Goal: Check status: Check status

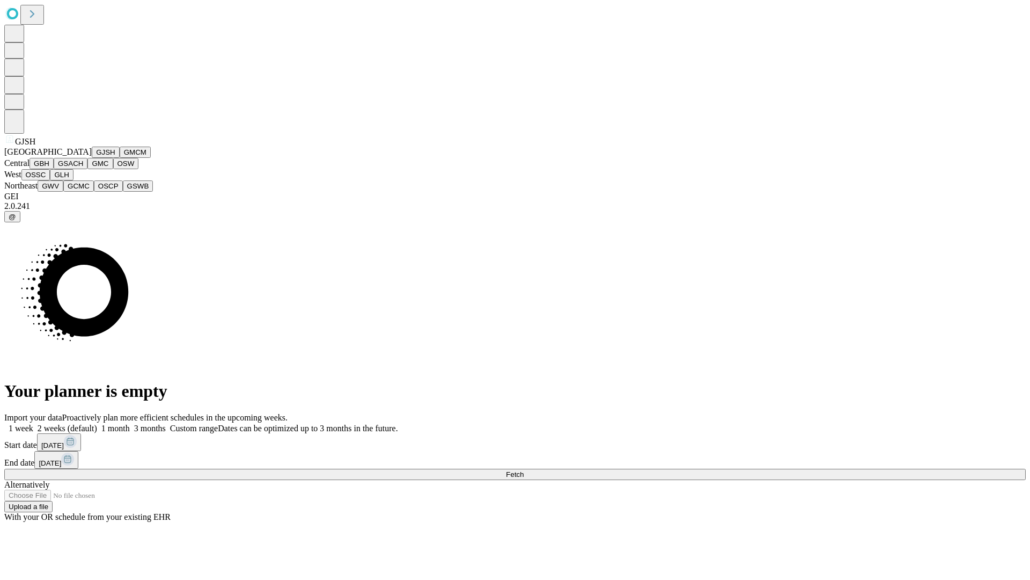
click at [92, 158] on button "GJSH" at bounding box center [106, 151] width 28 height 11
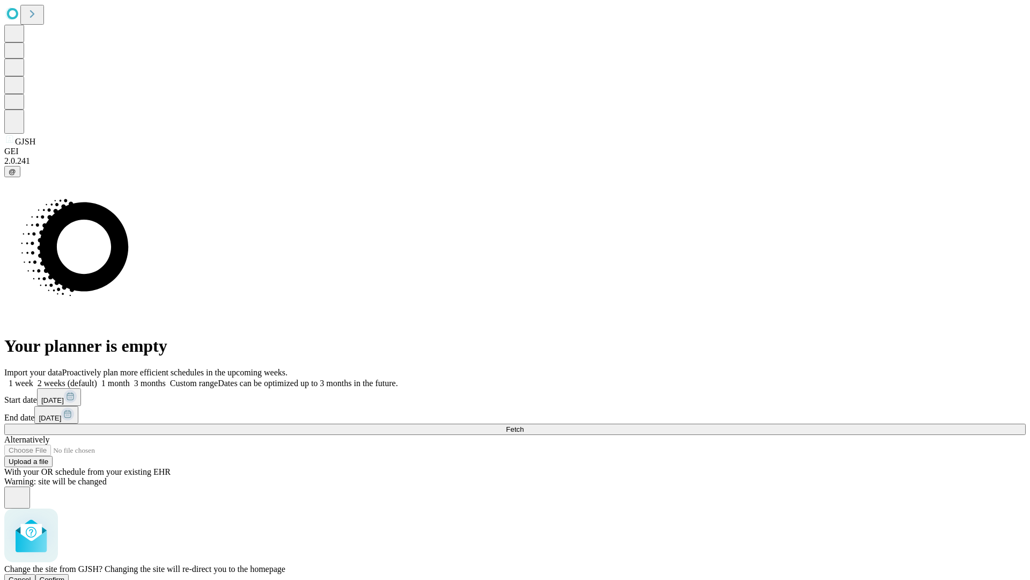
click at [65, 575] on span "Confirm" at bounding box center [52, 579] width 25 height 8
click at [130, 378] on label "1 month" at bounding box center [113, 382] width 33 height 9
click at [524, 425] on span "Fetch" at bounding box center [515, 429] width 18 height 8
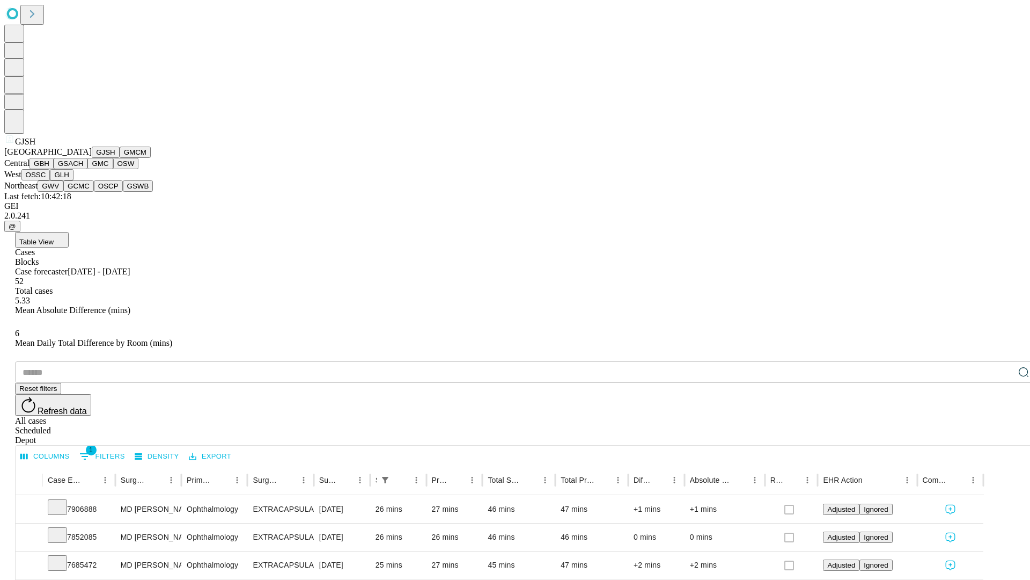
click at [120, 158] on button "GMCM" at bounding box center [135, 151] width 31 height 11
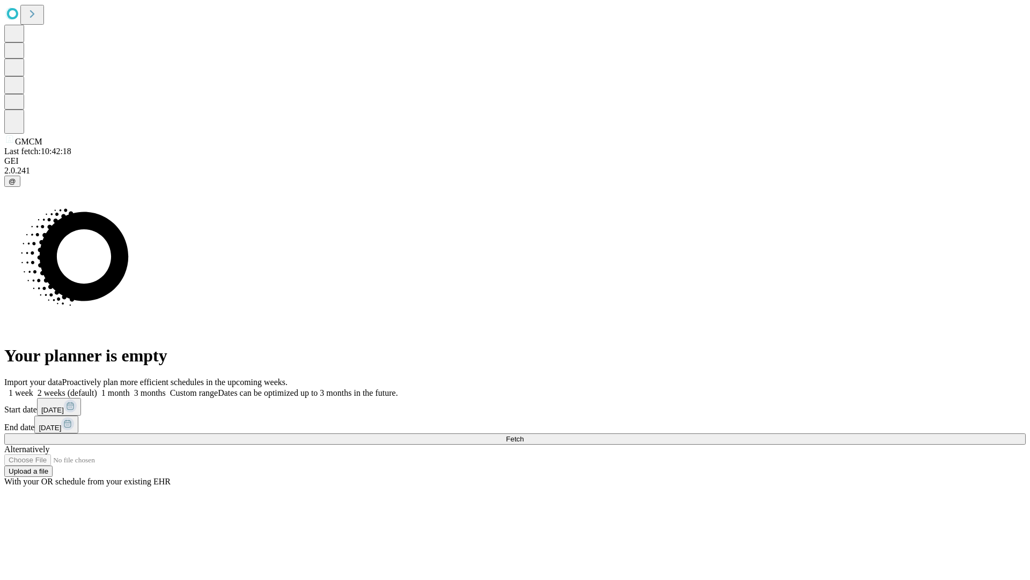
click at [130, 388] on label "1 month" at bounding box center [113, 392] width 33 height 9
click at [524, 435] on span "Fetch" at bounding box center [515, 439] width 18 height 8
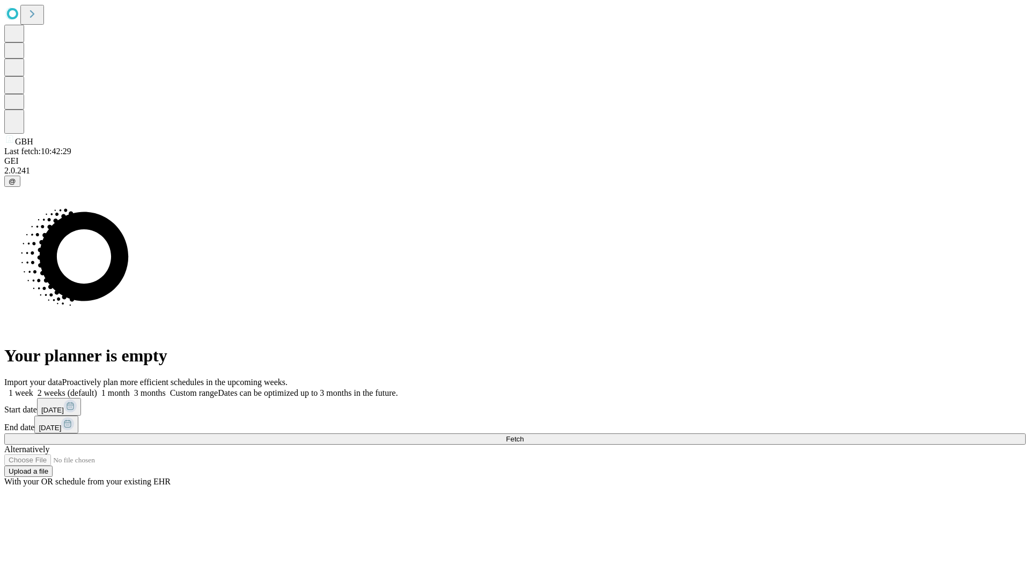
click at [130, 388] on label "1 month" at bounding box center [113, 392] width 33 height 9
click at [524, 435] on span "Fetch" at bounding box center [515, 439] width 18 height 8
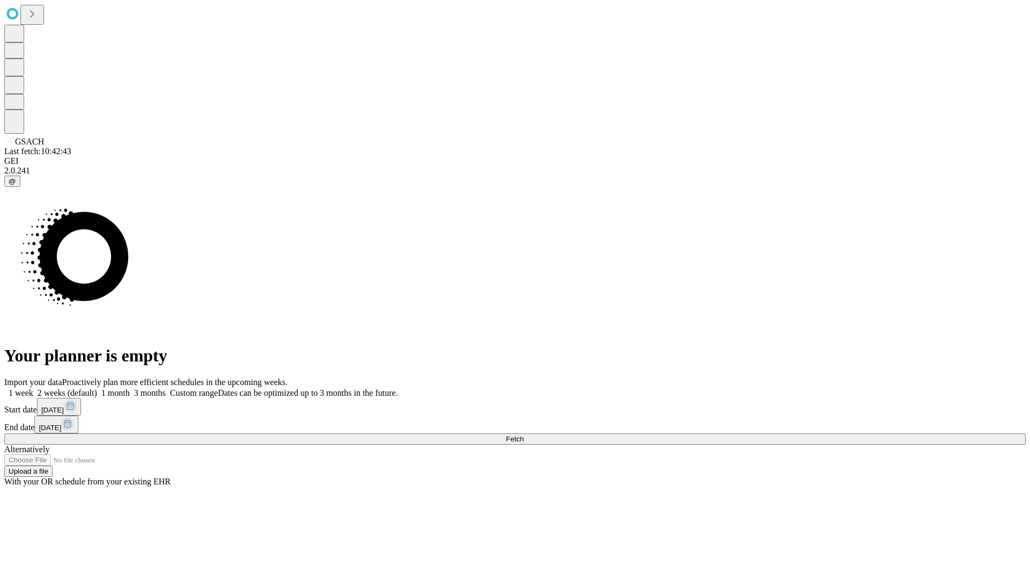
click at [130, 388] on label "1 month" at bounding box center [113, 392] width 33 height 9
click at [524, 435] on span "Fetch" at bounding box center [515, 439] width 18 height 8
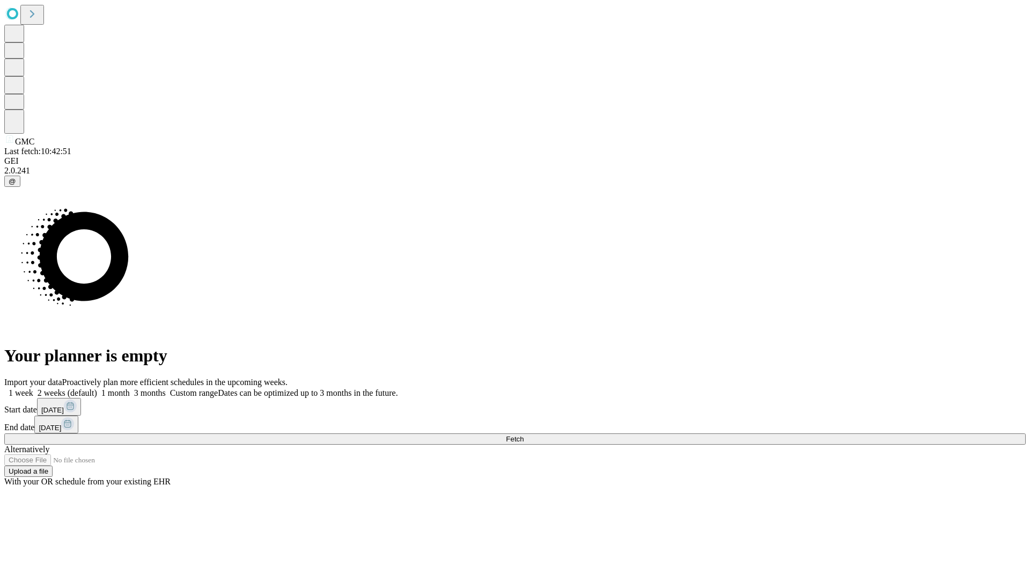
click at [130, 388] on label "1 month" at bounding box center [113, 392] width 33 height 9
click at [524, 435] on span "Fetch" at bounding box center [515, 439] width 18 height 8
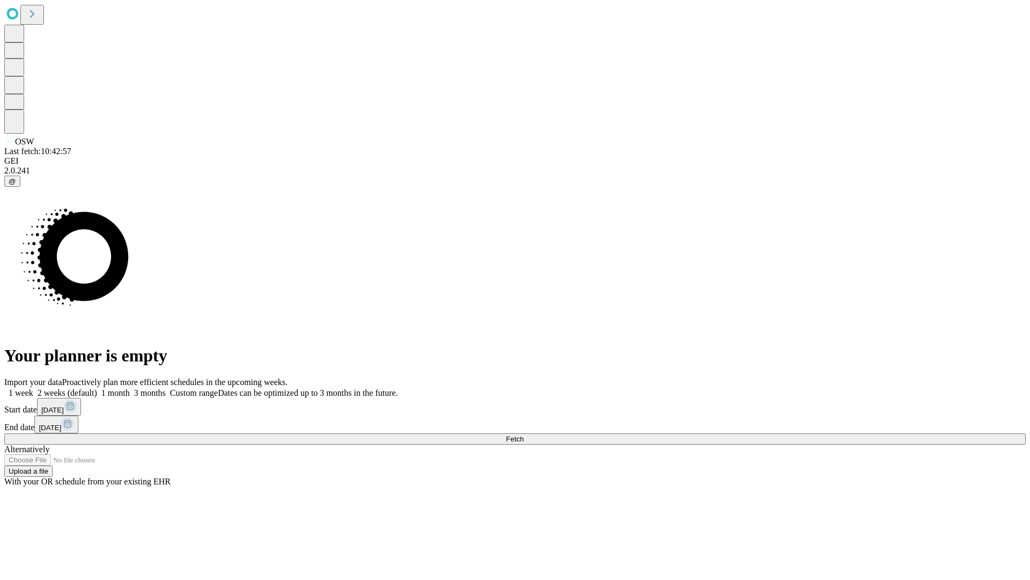
click at [130, 388] on label "1 month" at bounding box center [113, 392] width 33 height 9
click at [524, 435] on span "Fetch" at bounding box center [515, 439] width 18 height 8
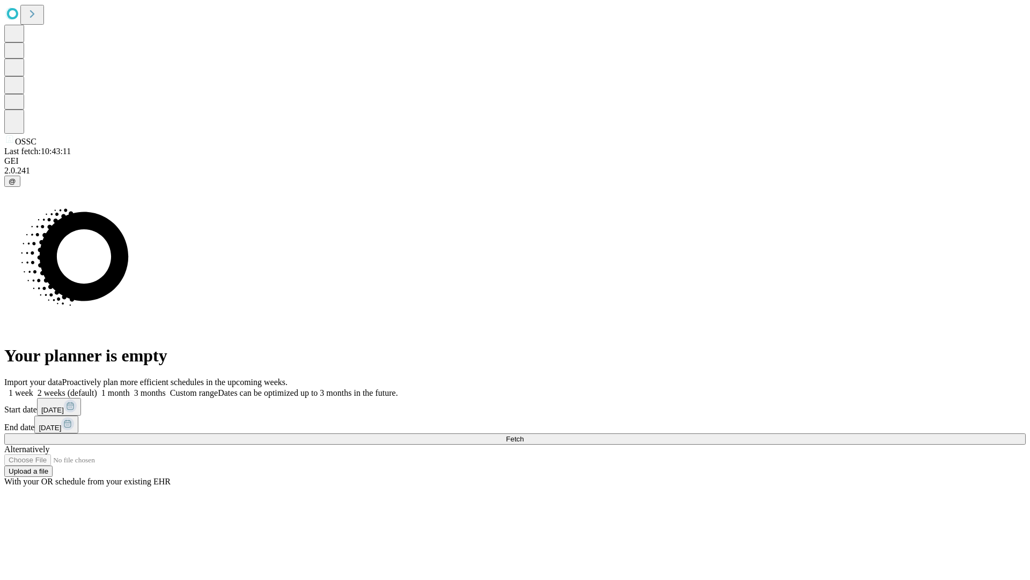
click at [130, 388] on label "1 month" at bounding box center [113, 392] width 33 height 9
click at [524, 435] on span "Fetch" at bounding box center [515, 439] width 18 height 8
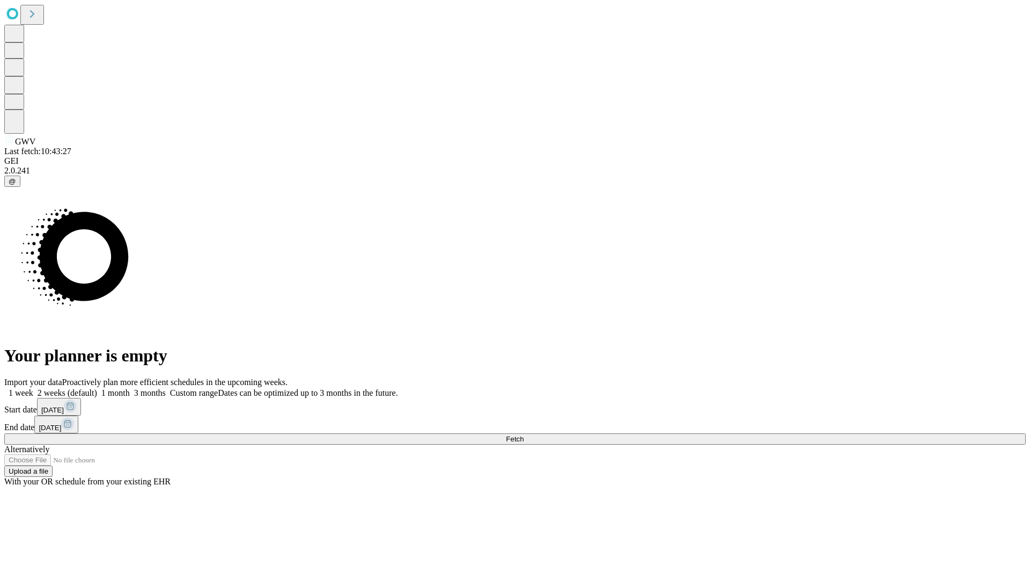
click at [130, 388] on label "1 month" at bounding box center [113, 392] width 33 height 9
click at [524, 435] on span "Fetch" at bounding box center [515, 439] width 18 height 8
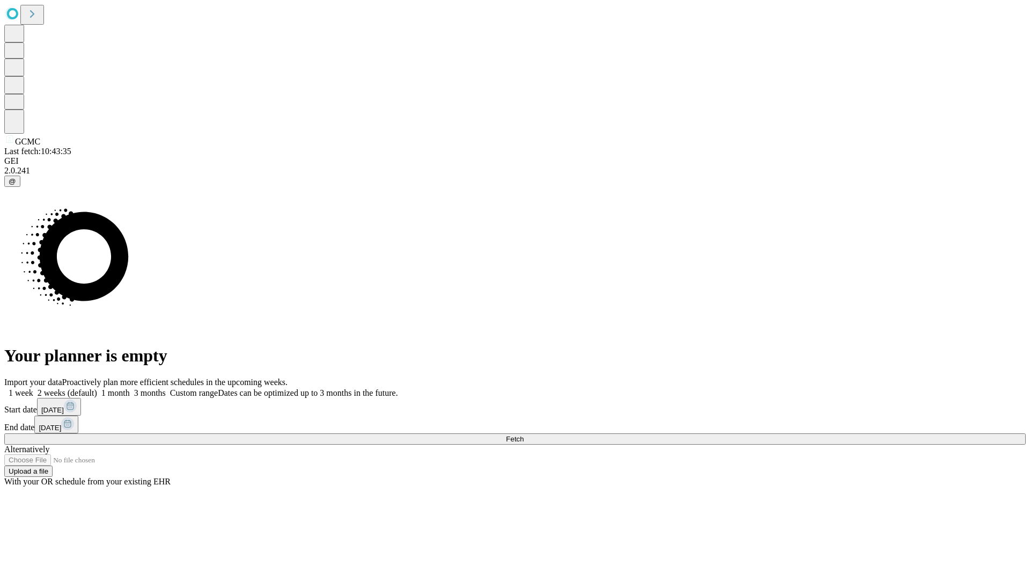
click at [130, 388] on label "1 month" at bounding box center [113, 392] width 33 height 9
click at [524, 435] on span "Fetch" at bounding box center [515, 439] width 18 height 8
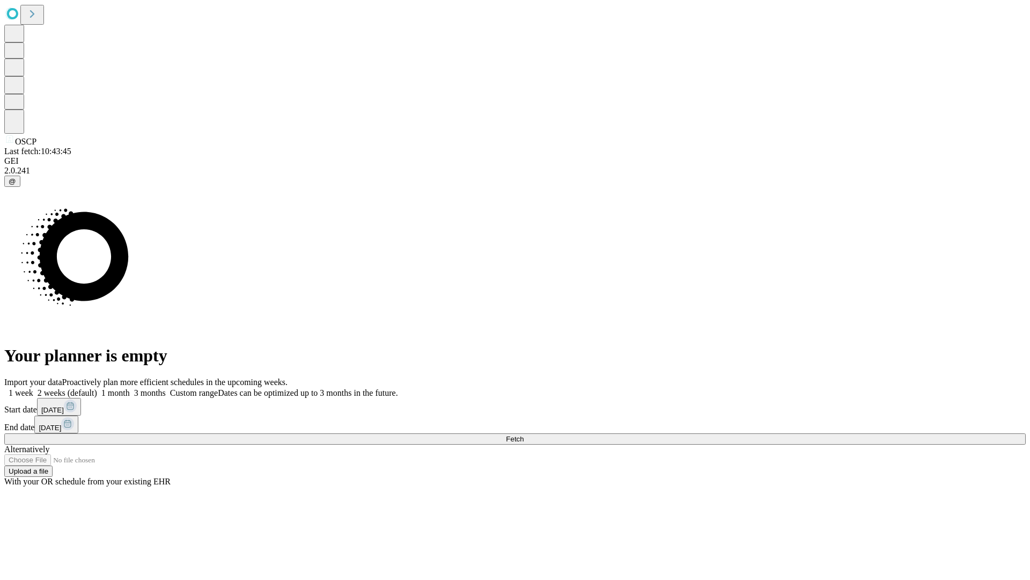
click at [130, 388] on label "1 month" at bounding box center [113, 392] width 33 height 9
click at [524, 435] on span "Fetch" at bounding box center [515, 439] width 18 height 8
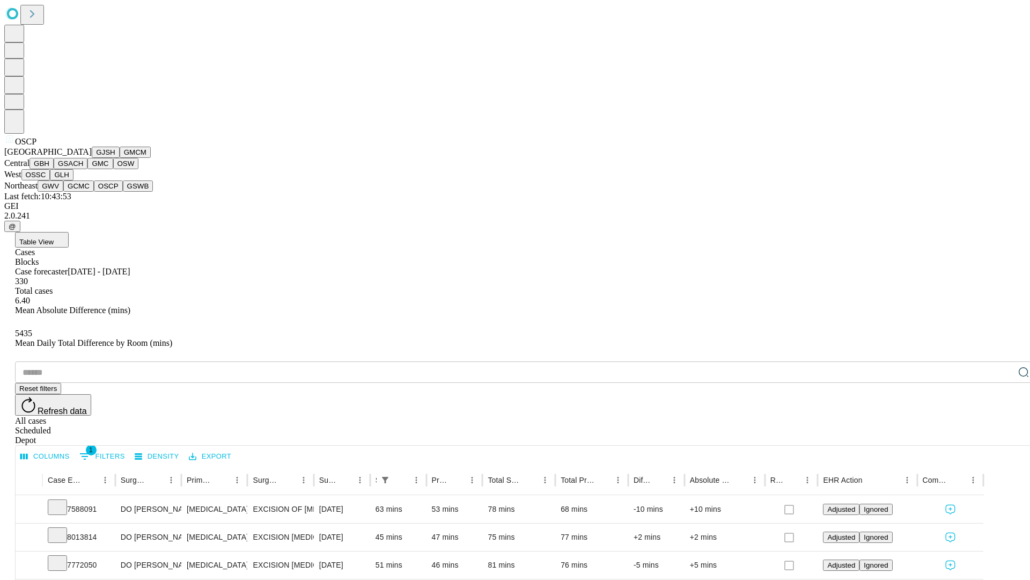
click at [123, 192] on button "GSWB" at bounding box center [138, 185] width 31 height 11
